Goal: Information Seeking & Learning: Compare options

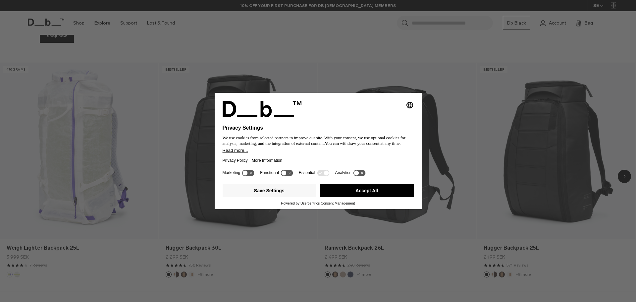
click at [285, 173] on icon at bounding box center [283, 172] width 5 height 5
click at [286, 173] on icon at bounding box center [287, 173] width 12 height 6
click at [261, 192] on button "Save Settings" at bounding box center [270, 190] width 94 height 13
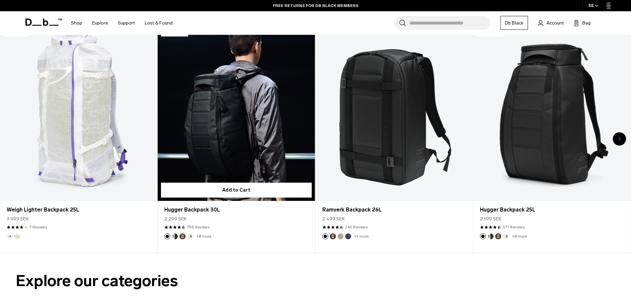
scroll to position [365, 0]
click at [238, 111] on link "Hugger Backpack 30L" at bounding box center [236, 114] width 157 height 175
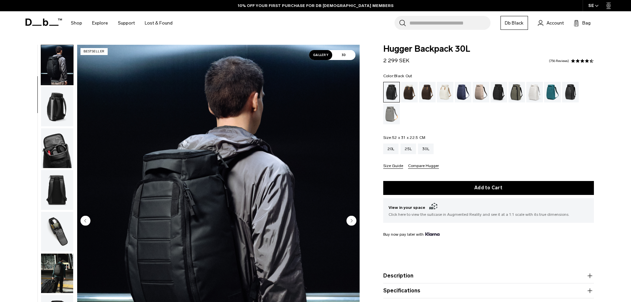
click at [66, 114] on img "button" at bounding box center [57, 107] width 32 height 40
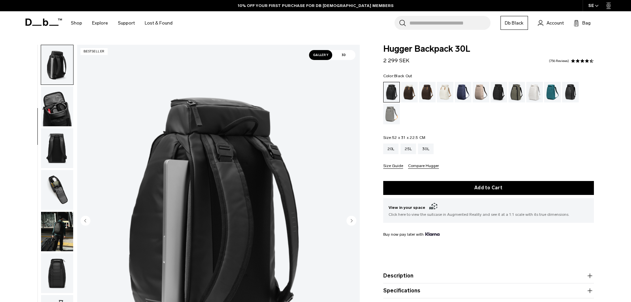
click at [61, 112] on img "button" at bounding box center [57, 107] width 32 height 40
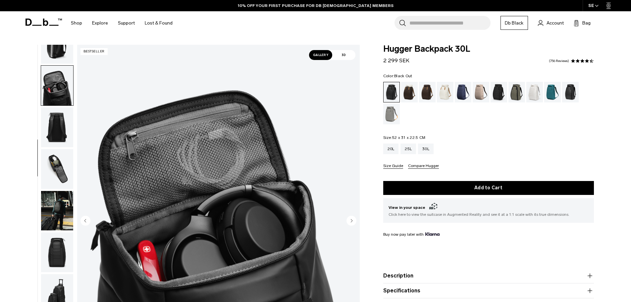
click at [58, 52] on img "button" at bounding box center [57, 44] width 32 height 40
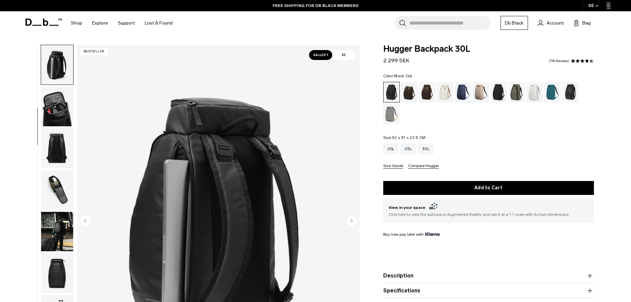
click at [55, 101] on img "button" at bounding box center [57, 107] width 32 height 40
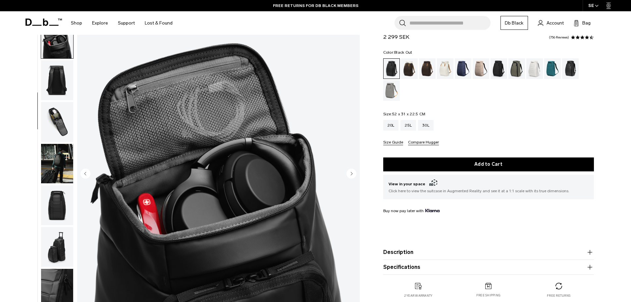
scroll to position [33, 0]
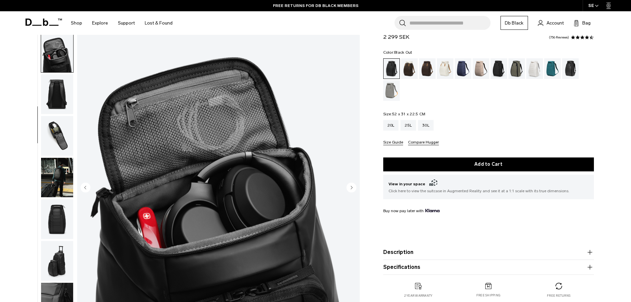
click at [46, 92] on img "button" at bounding box center [57, 94] width 32 height 40
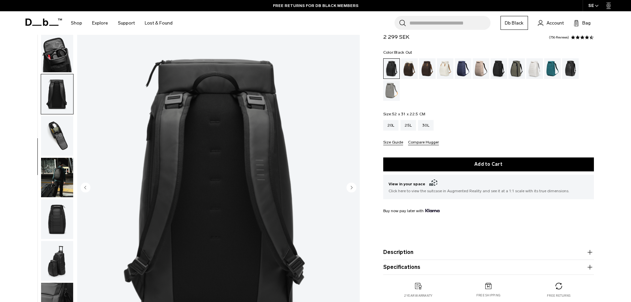
click at [55, 134] on img "button" at bounding box center [57, 136] width 32 height 40
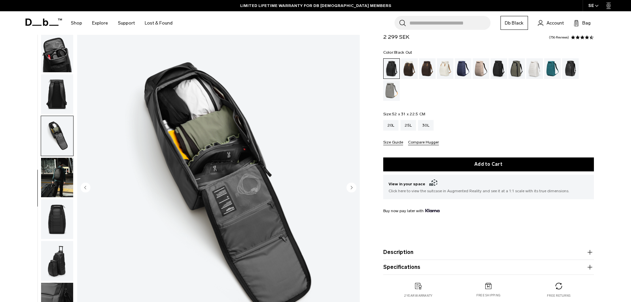
click at [64, 177] on img "button" at bounding box center [57, 178] width 32 height 40
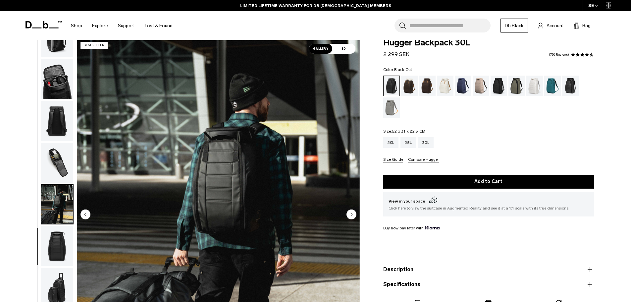
scroll to position [0, 0]
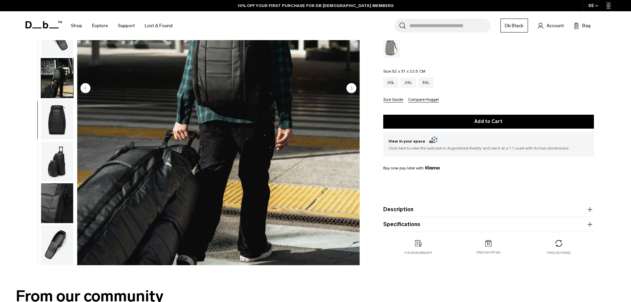
click at [56, 126] on img "button" at bounding box center [57, 120] width 32 height 40
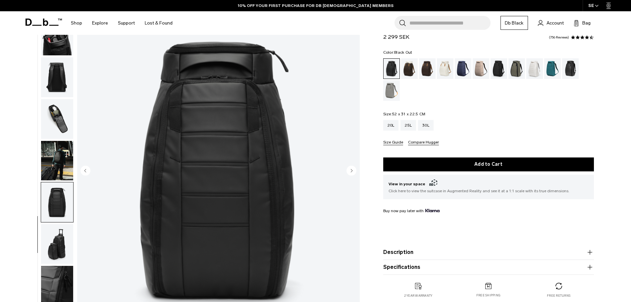
scroll to position [133, 0]
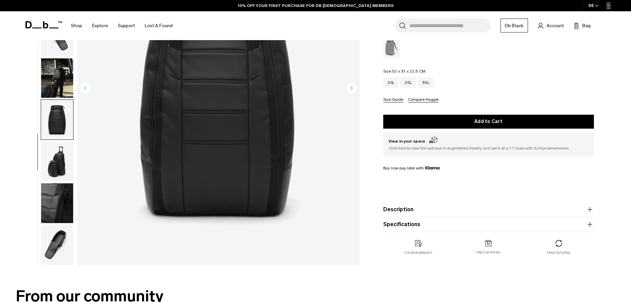
click at [59, 190] on img "button" at bounding box center [57, 203] width 32 height 40
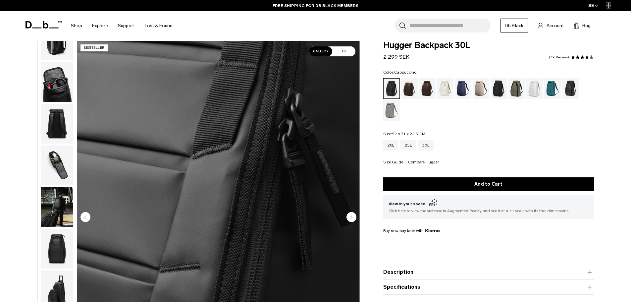
scroll to position [0, 0]
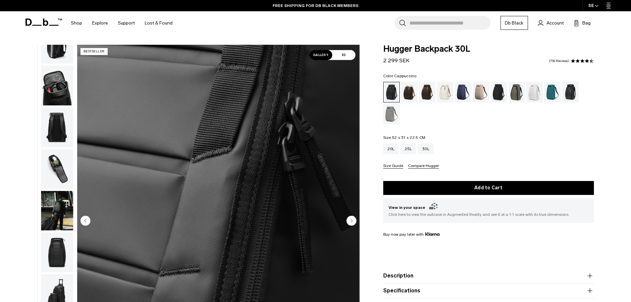
click at [412, 93] on div "Cappuccino" at bounding box center [409, 92] width 17 height 21
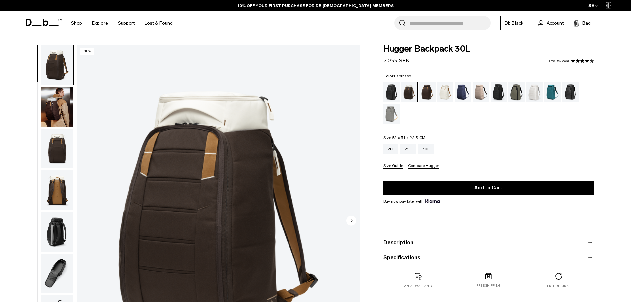
click at [424, 94] on div "Espresso" at bounding box center [427, 92] width 17 height 21
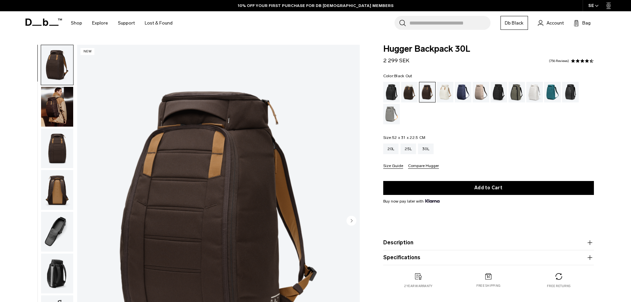
click at [391, 94] on div "Black Out" at bounding box center [391, 92] width 17 height 21
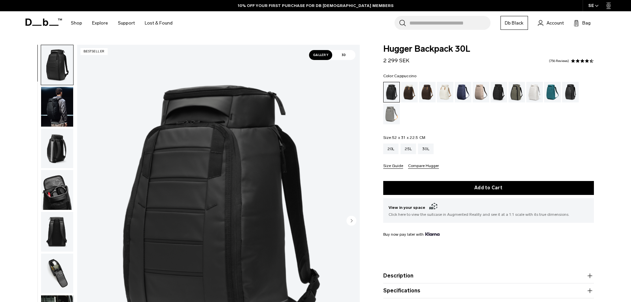
click at [408, 91] on div "Cappuccino" at bounding box center [409, 92] width 17 height 21
click at [502, 90] on div "Charcoal Grey" at bounding box center [499, 92] width 17 height 21
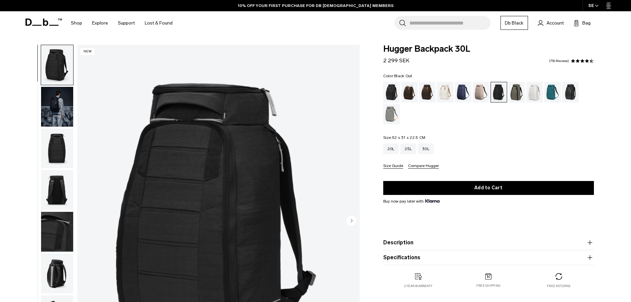
click at [397, 91] on div "Black Out" at bounding box center [391, 92] width 17 height 21
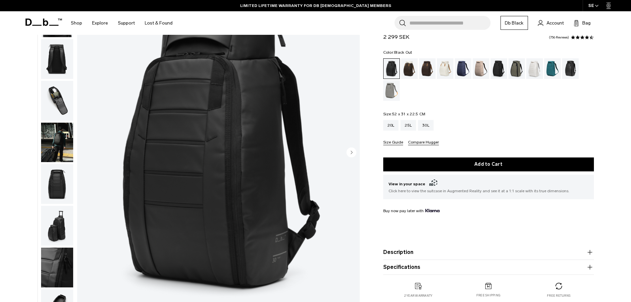
scroll to position [99, 0]
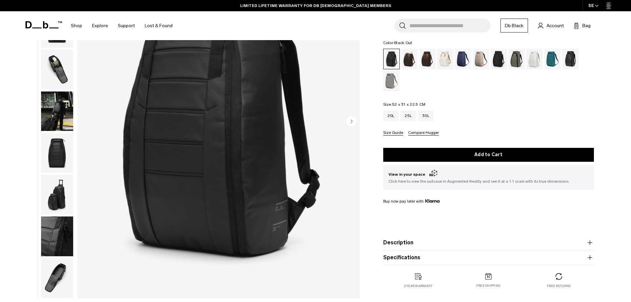
click at [65, 187] on img "button" at bounding box center [57, 195] width 32 height 40
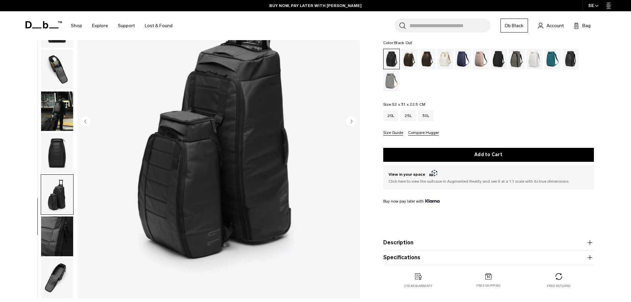
scroll to position [133, 0]
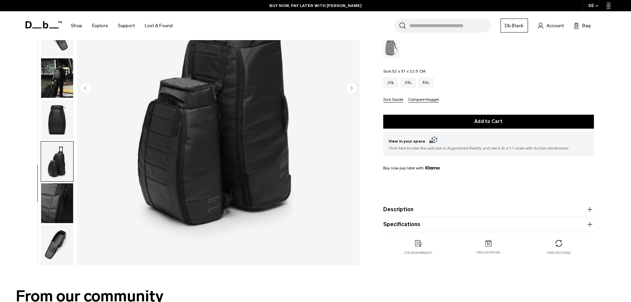
click at [58, 232] on img "button" at bounding box center [57, 245] width 32 height 40
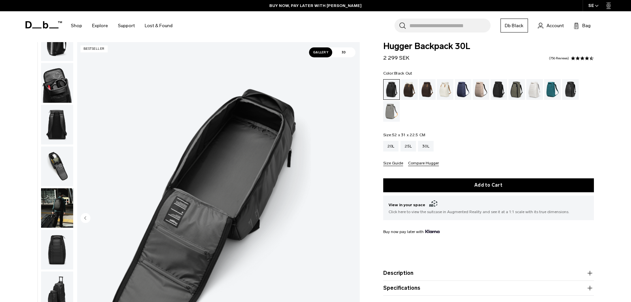
scroll to position [0, 0]
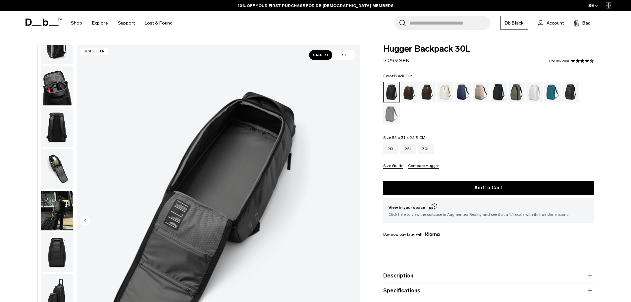
click at [57, 245] on img "button" at bounding box center [57, 252] width 32 height 40
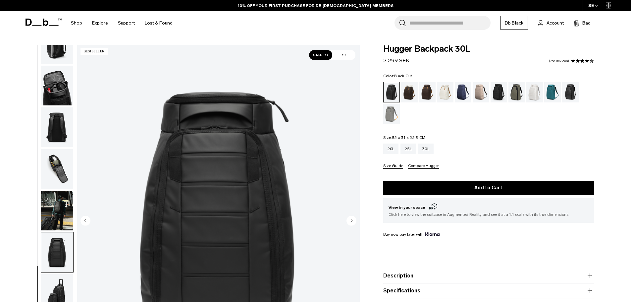
click at [53, 246] on img "button" at bounding box center [57, 252] width 32 height 40
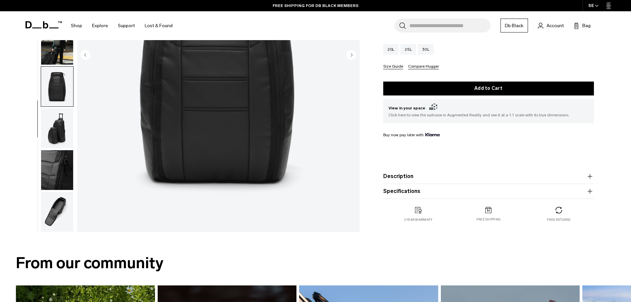
click at [58, 195] on img "button" at bounding box center [57, 212] width 32 height 40
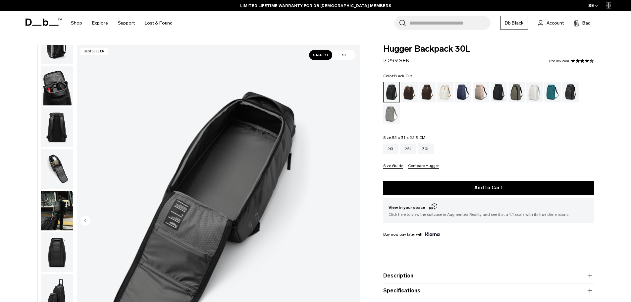
click at [53, 87] on img "button" at bounding box center [57, 86] width 32 height 40
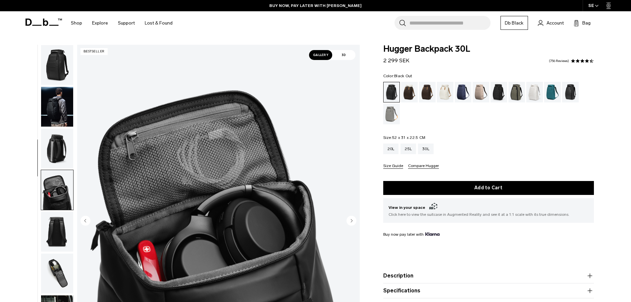
click at [61, 66] on img "button" at bounding box center [57, 65] width 32 height 40
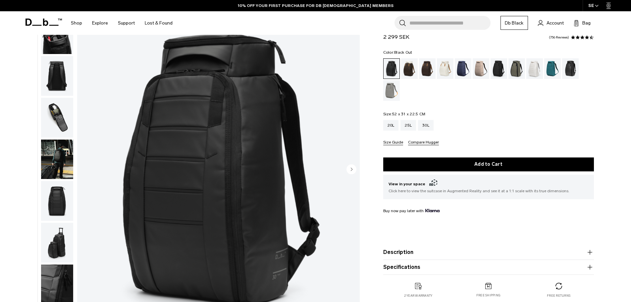
scroll to position [99, 0]
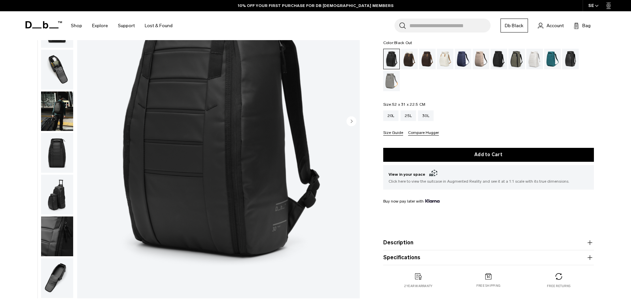
click at [53, 266] on img "button" at bounding box center [57, 278] width 32 height 40
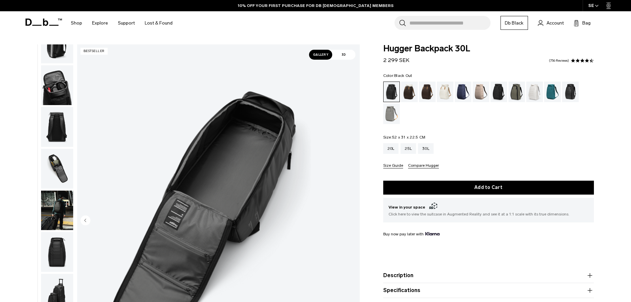
scroll to position [0, 0]
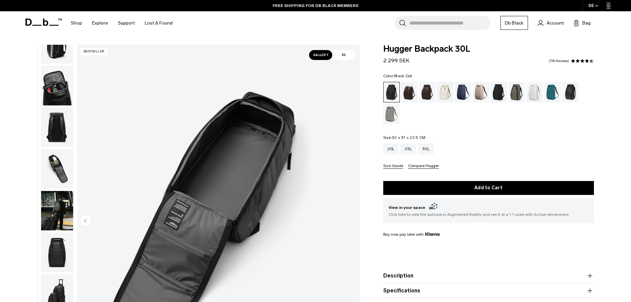
click at [48, 195] on img "button" at bounding box center [57, 211] width 32 height 40
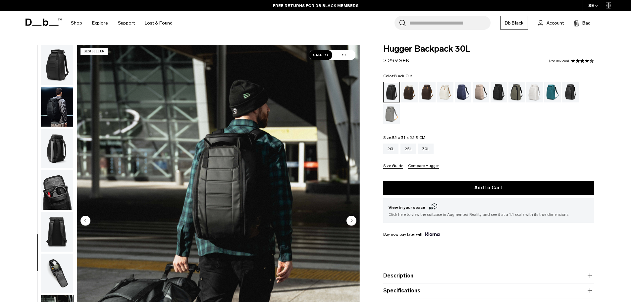
click at [62, 105] on img "button" at bounding box center [57, 107] width 32 height 40
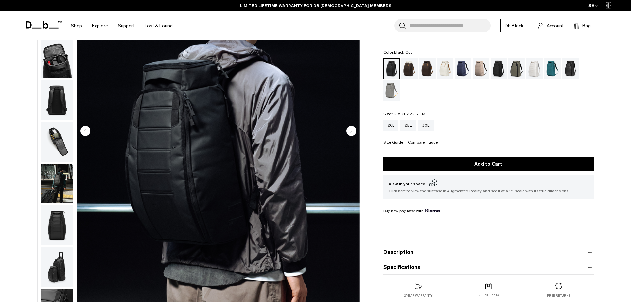
scroll to position [66, 0]
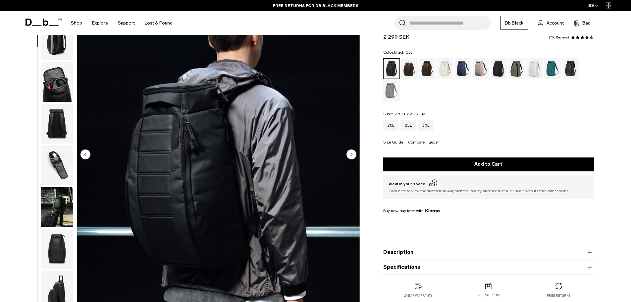
click at [54, 87] on img "button" at bounding box center [57, 82] width 32 height 40
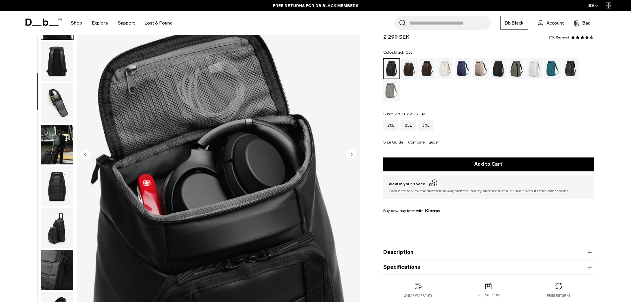
scroll to position [104, 0]
click at [64, 104] on img "button" at bounding box center [57, 103] width 32 height 40
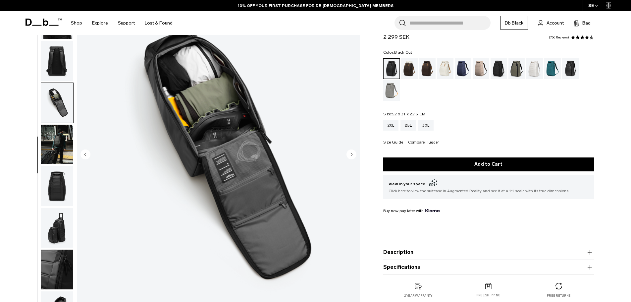
click at [54, 216] on img "button" at bounding box center [57, 228] width 32 height 40
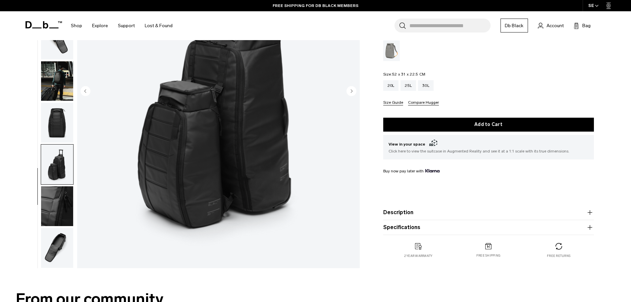
scroll to position [166, 0]
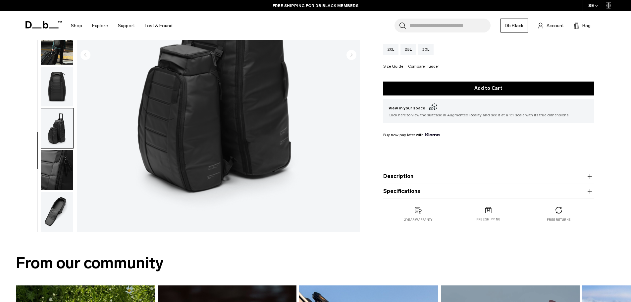
click at [64, 219] on img "button" at bounding box center [57, 212] width 32 height 40
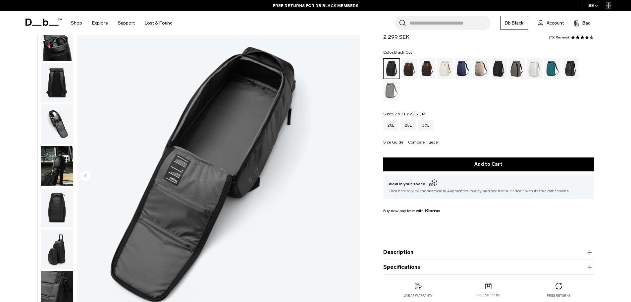
scroll to position [0, 0]
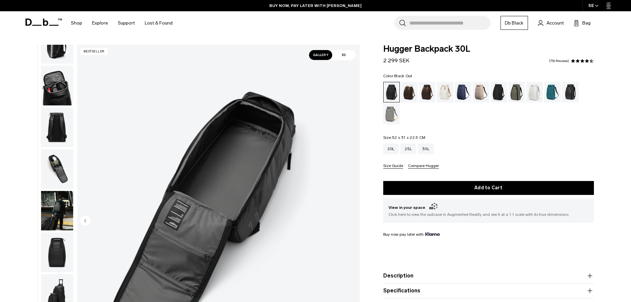
click at [60, 55] on img "button" at bounding box center [57, 44] width 32 height 40
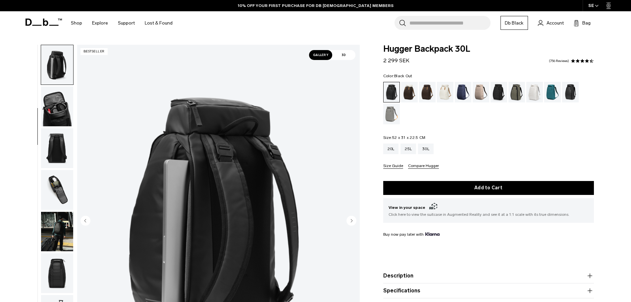
click at [64, 227] on img "button" at bounding box center [57, 232] width 32 height 40
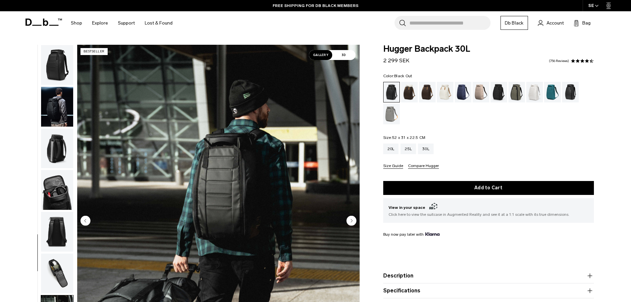
click at [51, 188] on img "button" at bounding box center [57, 190] width 32 height 40
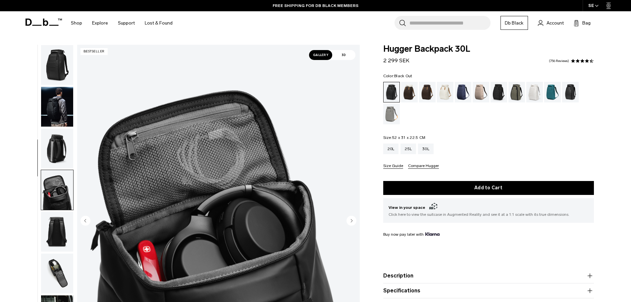
click at [58, 105] on img "button" at bounding box center [57, 107] width 32 height 40
